Goal: Task Accomplishment & Management: Use online tool/utility

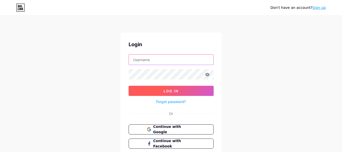
type input "[EMAIL_ADDRESS][DOMAIN_NAME]"
click at [161, 90] on button "Log In" at bounding box center [171, 91] width 85 height 10
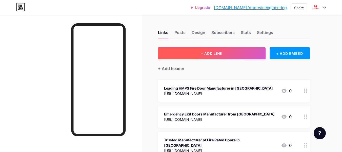
click at [190, 56] on button "+ ADD LINK" at bounding box center [212, 53] width 108 height 12
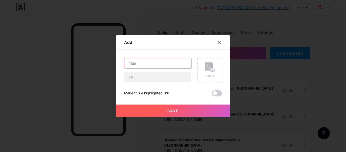
click at [145, 64] on input "text" at bounding box center [157, 63] width 67 height 10
paste input "Best Metal Fire Doors Manufacturer in [GEOGRAPHIC_DATA], [GEOGRAPHIC_DATA] Door…"
type input "Best Metal Fire Doors Manufacturer in [GEOGRAPHIC_DATA], [GEOGRAPHIC_DATA] Door…"
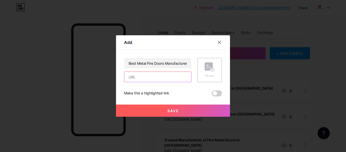
click at [137, 77] on input "text" at bounding box center [157, 77] width 67 height 10
paste input "[URL][DOMAIN_NAME]"
type input "[URL][DOMAIN_NAME]"
click at [144, 116] on button "Save" at bounding box center [173, 110] width 114 height 12
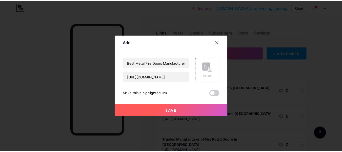
scroll to position [0, 0]
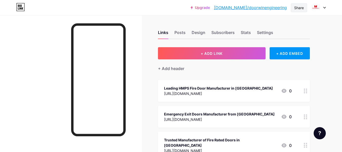
click at [303, 6] on div "Share" at bounding box center [299, 7] width 10 height 5
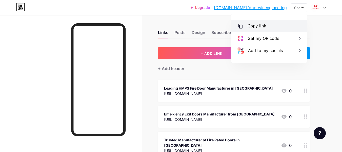
click at [262, 22] on div "Copy link" at bounding box center [270, 26] width 76 height 12
